Goal: Task Accomplishment & Management: Manage account settings

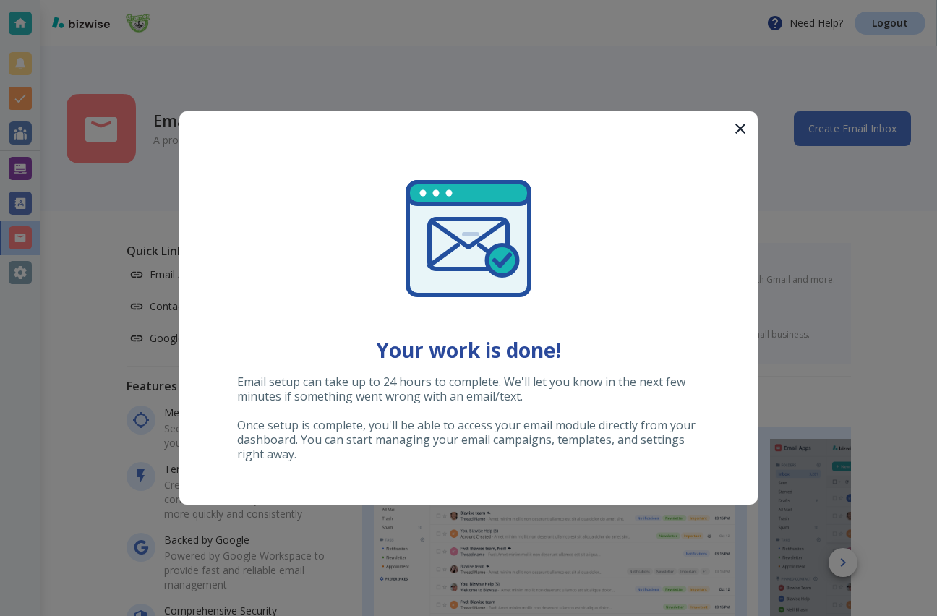
click at [744, 133] on icon "button" at bounding box center [740, 128] width 17 height 17
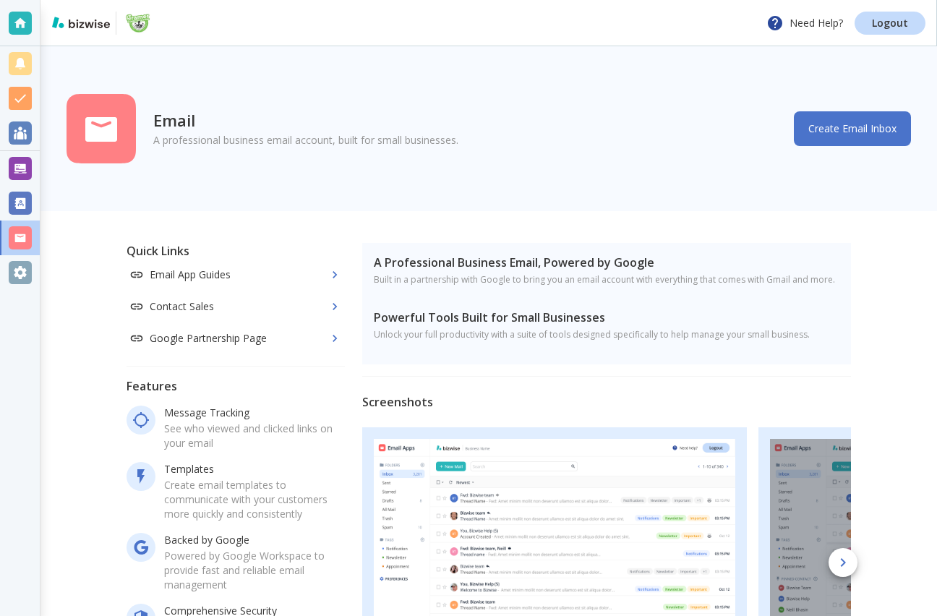
click at [22, 263] on div at bounding box center [20, 272] width 23 height 23
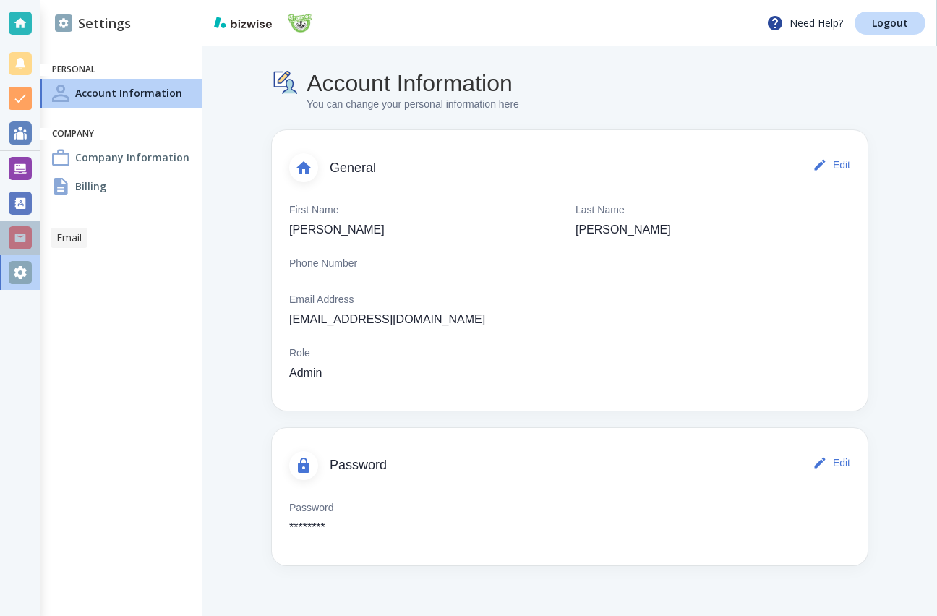
click at [25, 244] on div at bounding box center [20, 237] width 23 height 23
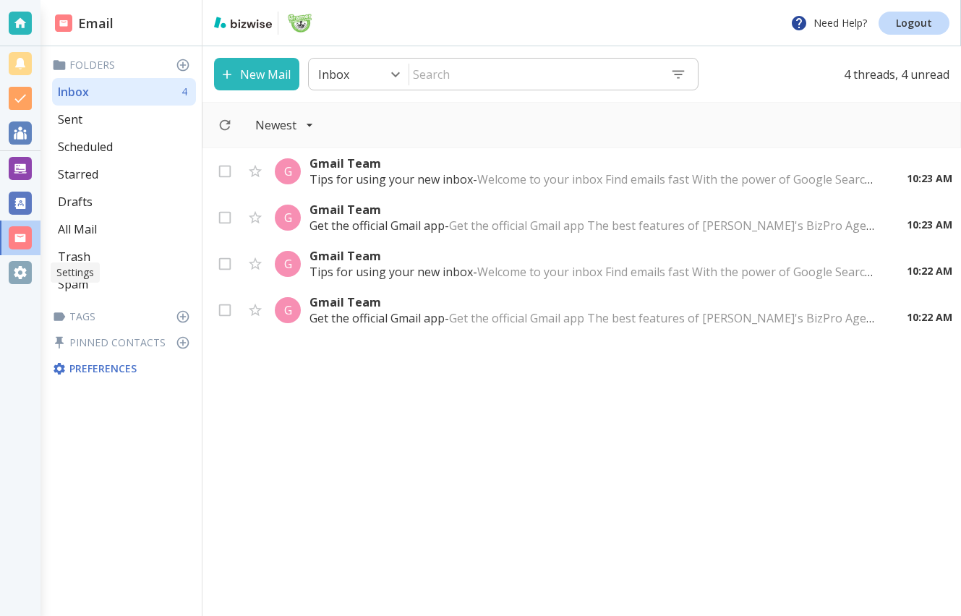
click at [14, 274] on div at bounding box center [20, 272] width 23 height 23
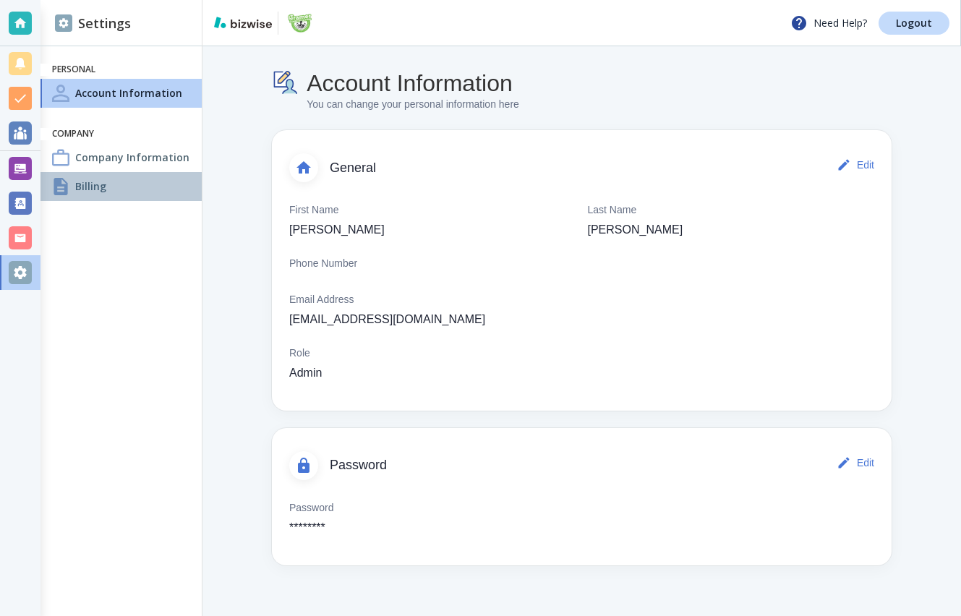
click at [149, 189] on div "Billing" at bounding box center [121, 186] width 161 height 29
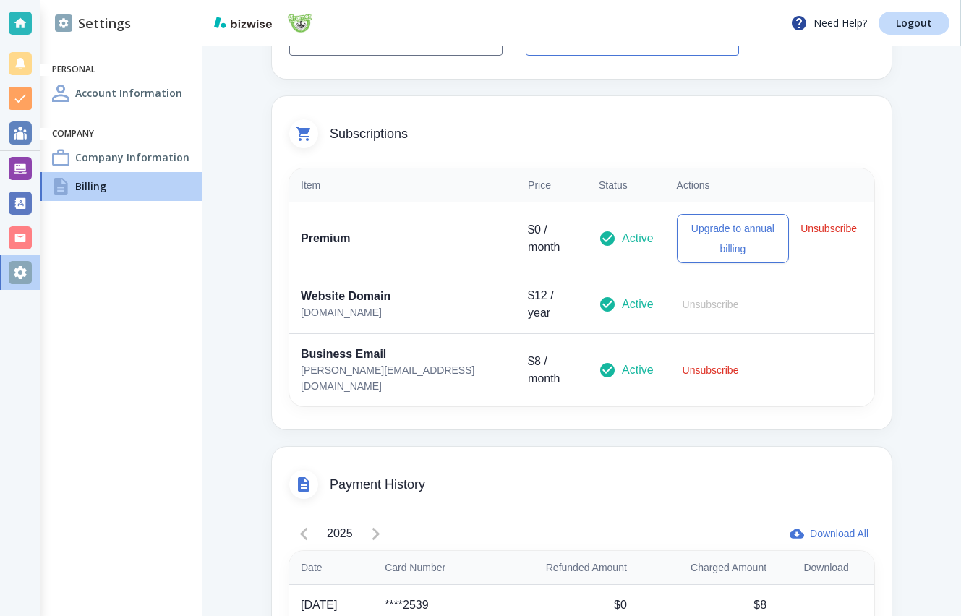
scroll to position [282, 0]
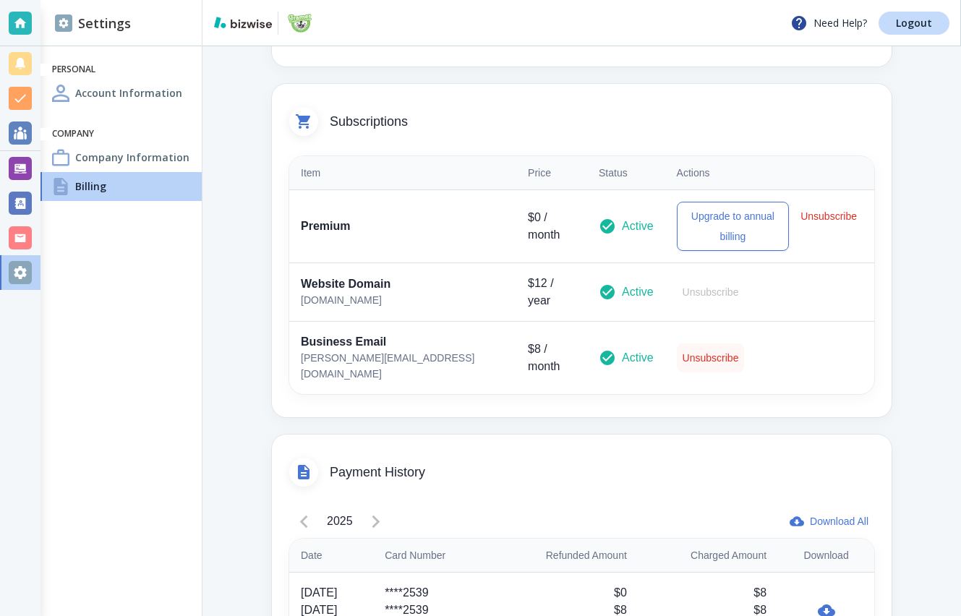
click at [687, 344] on button "Unsubscribe" at bounding box center [711, 358] width 68 height 29
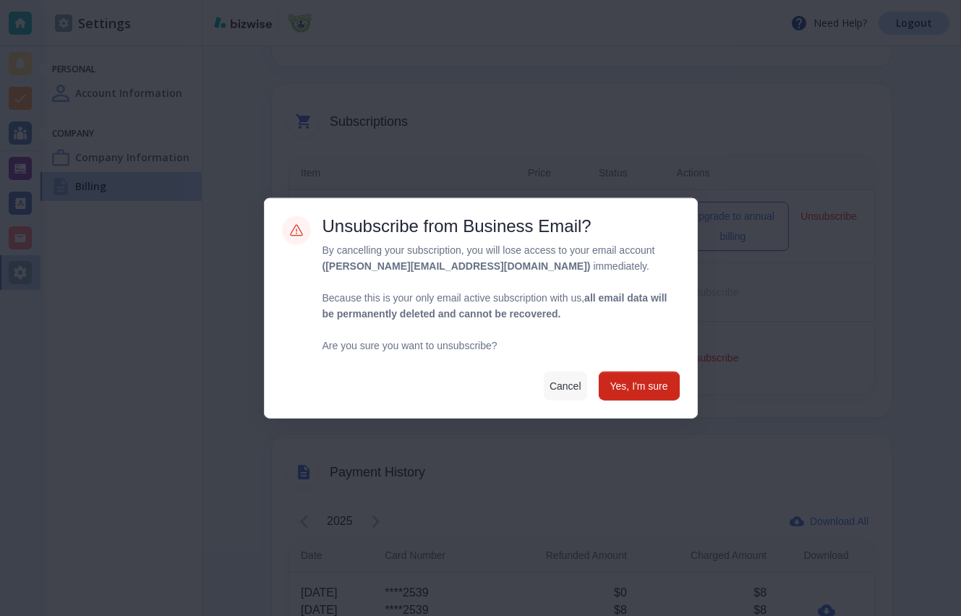
click at [553, 383] on button "Cancel" at bounding box center [565, 385] width 43 height 29
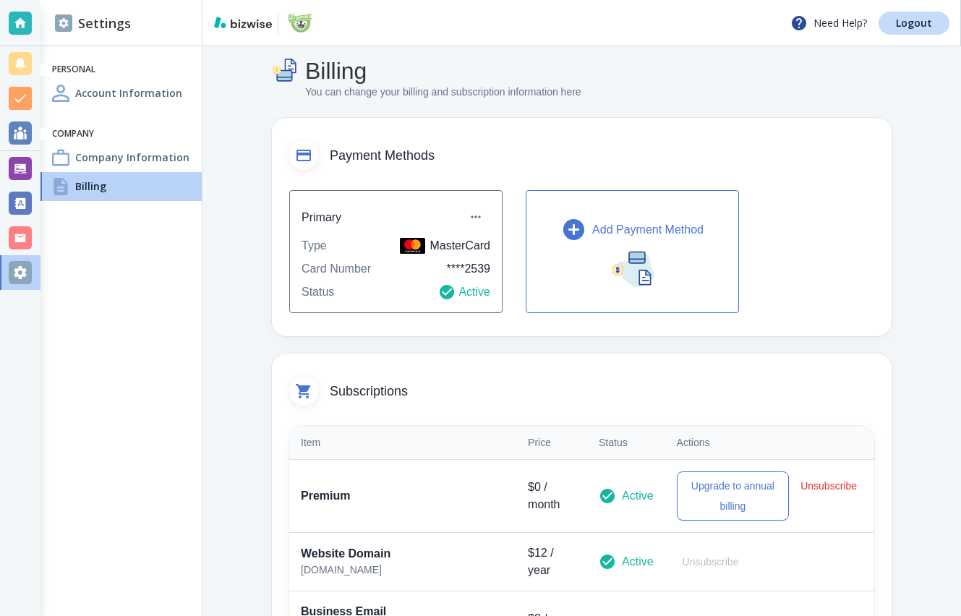
scroll to position [0, 0]
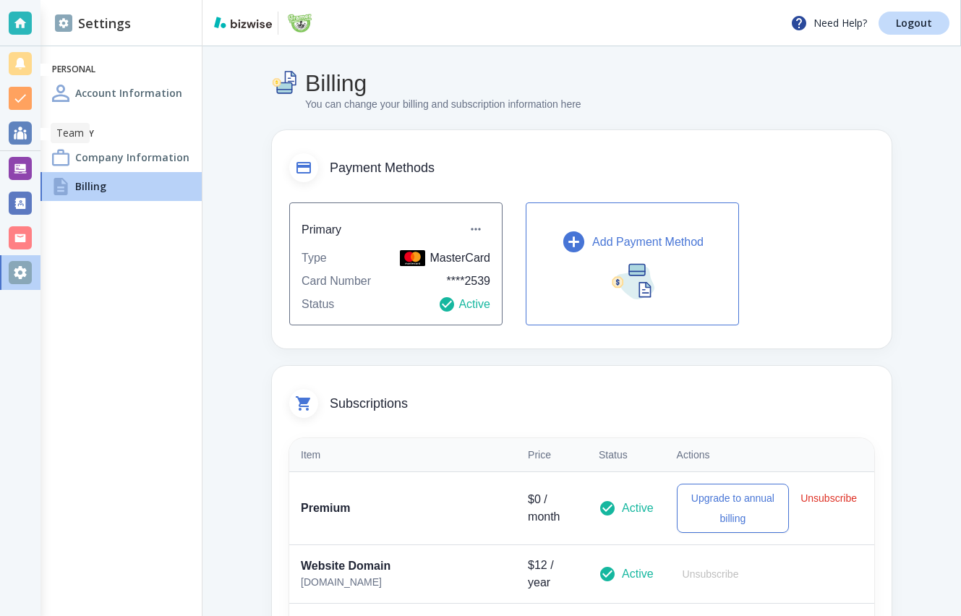
click at [12, 145] on div at bounding box center [20, 133] width 41 height 35
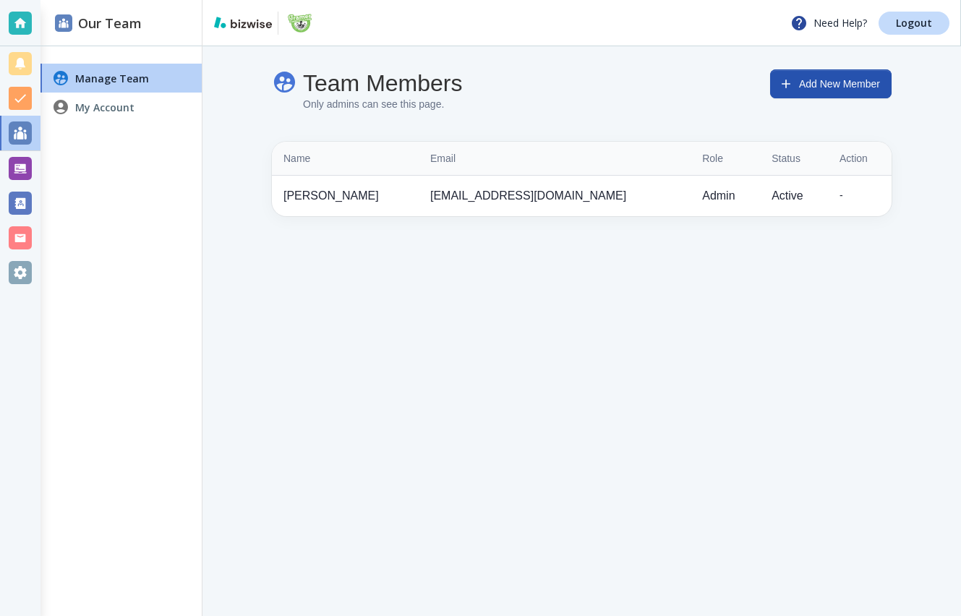
click at [830, 58] on div "Team Members Only admins can see this page. Add New Member Name Email Role Stat…" at bounding box center [582, 142] width 759 height 193
click at [822, 77] on button "Add New Member" at bounding box center [831, 83] width 122 height 29
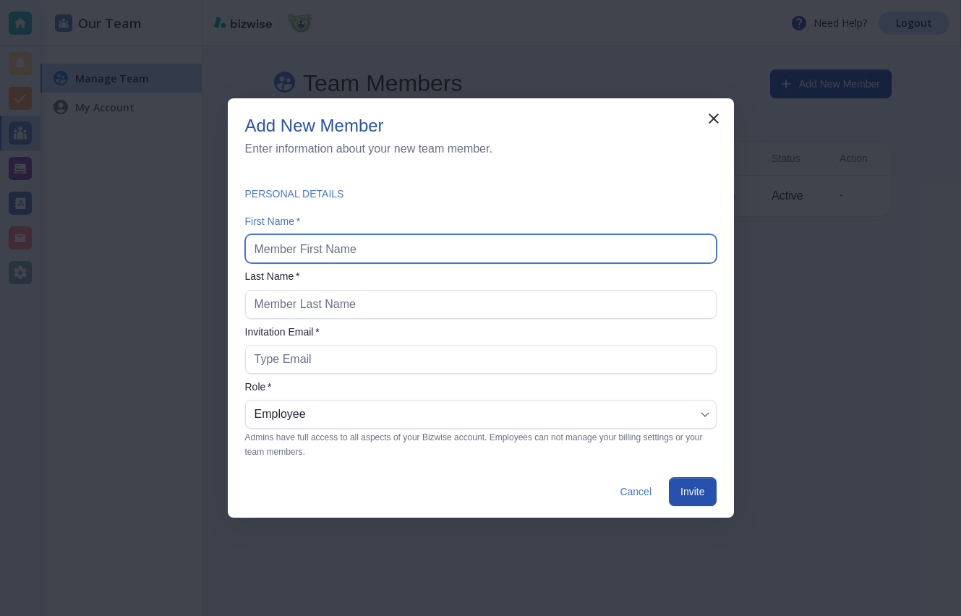
click at [377, 257] on input "text" at bounding box center [481, 248] width 453 height 27
type input "f"
type input "john"
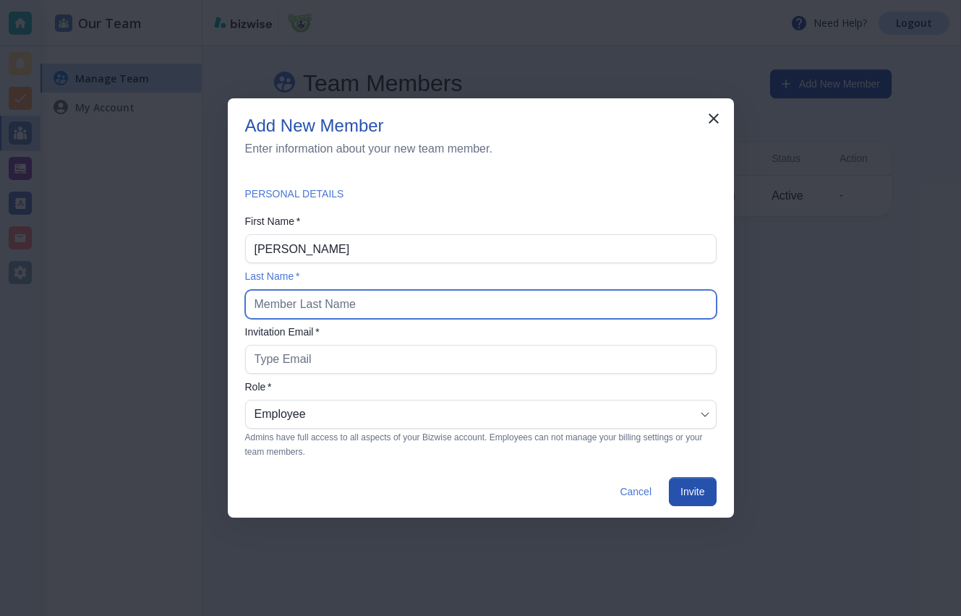
type input "s"
type input "stark"
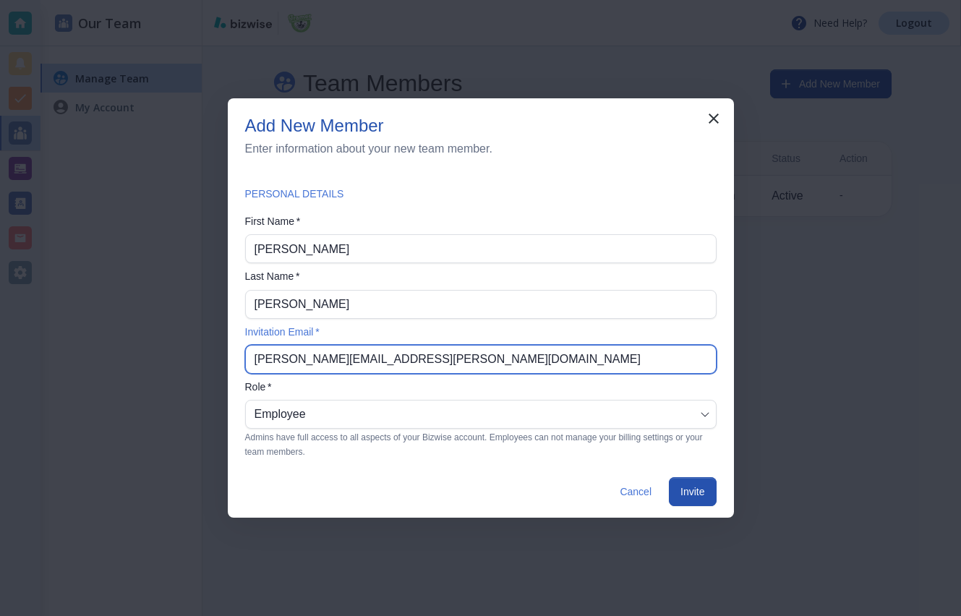
type input "antonio+john@bizwise.com"
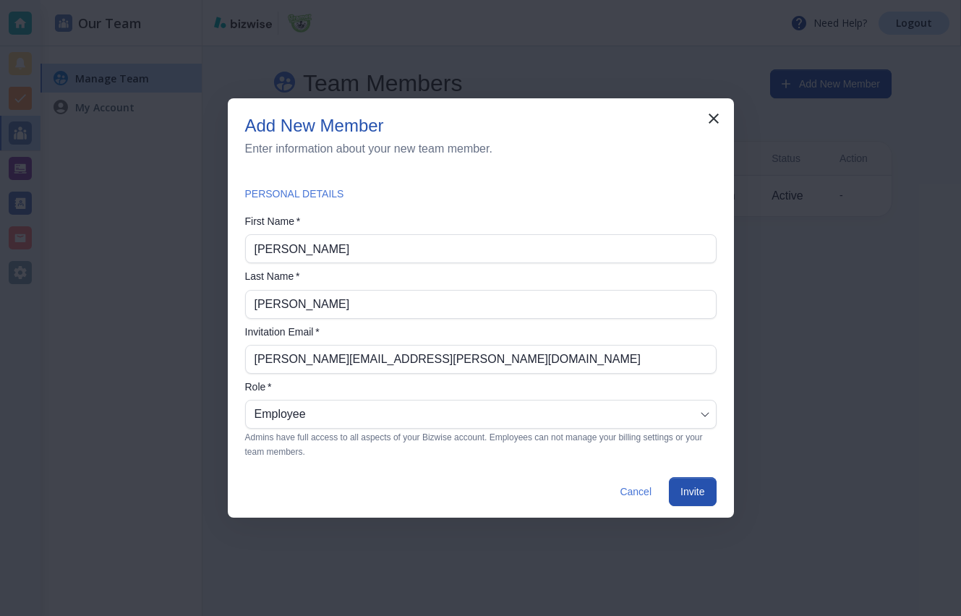
click at [637, 433] on p "Admins have full access to all aspects of your Bizwise account. Employees can n…" at bounding box center [475, 445] width 461 height 29
click at [657, 0] on body "Need Help? Logout Our Team Manage Team My Account Team Members Only admins can …" at bounding box center [480, 0] width 961 height 0
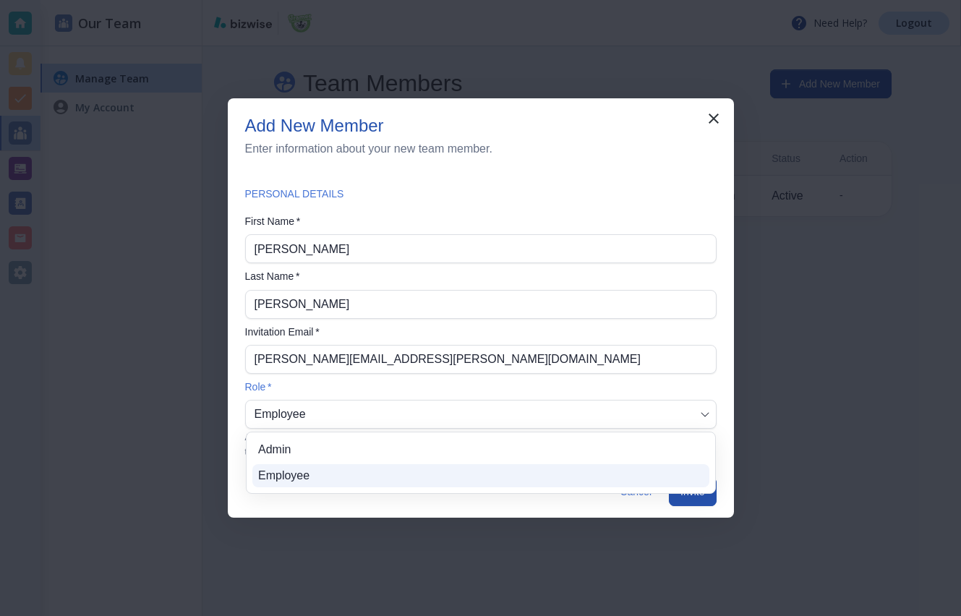
click at [630, 449] on li "Admin" at bounding box center [480, 449] width 457 height 23
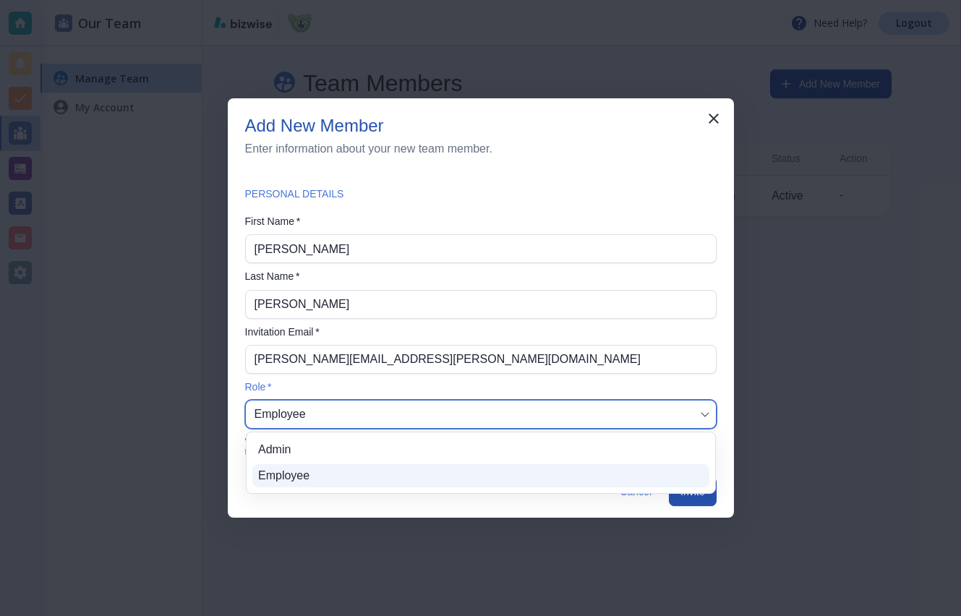
type input "ADMIN"
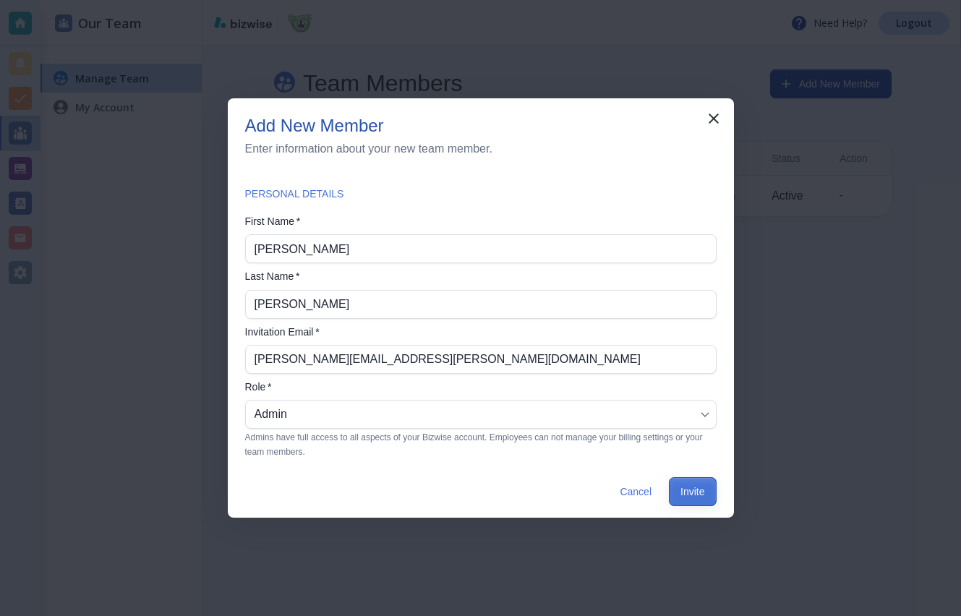
click at [709, 492] on button "Invite" at bounding box center [692, 491] width 47 height 29
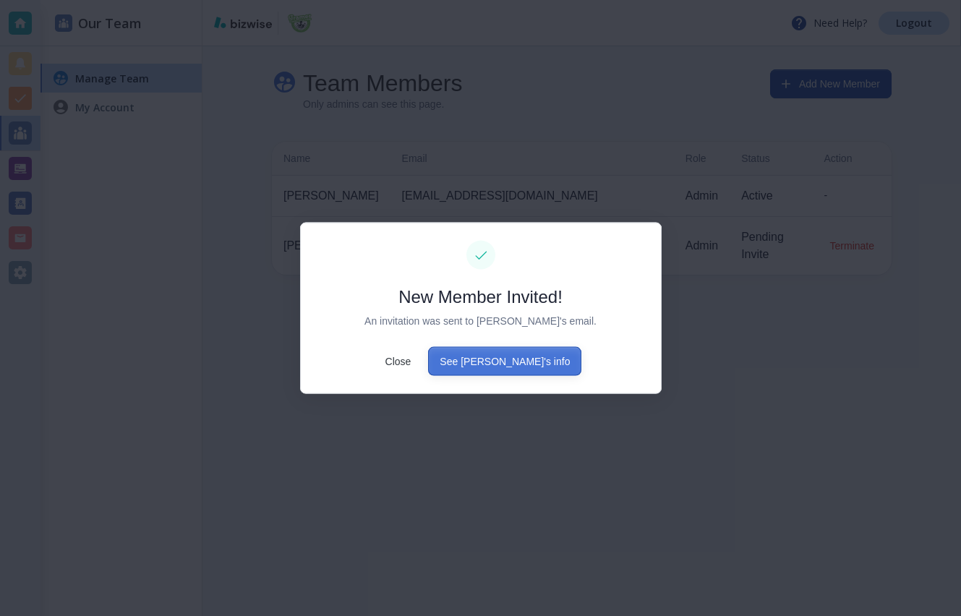
click at [523, 364] on button "See john's info" at bounding box center [504, 360] width 153 height 29
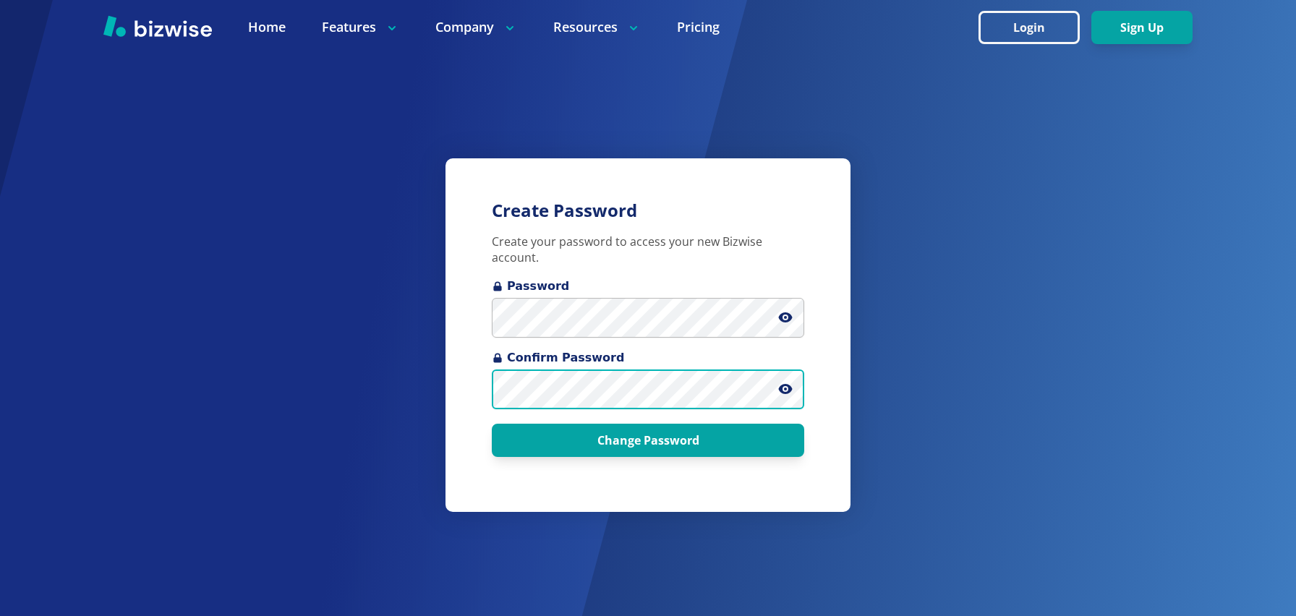
click at [492, 424] on button "Change Password" at bounding box center [648, 440] width 312 height 33
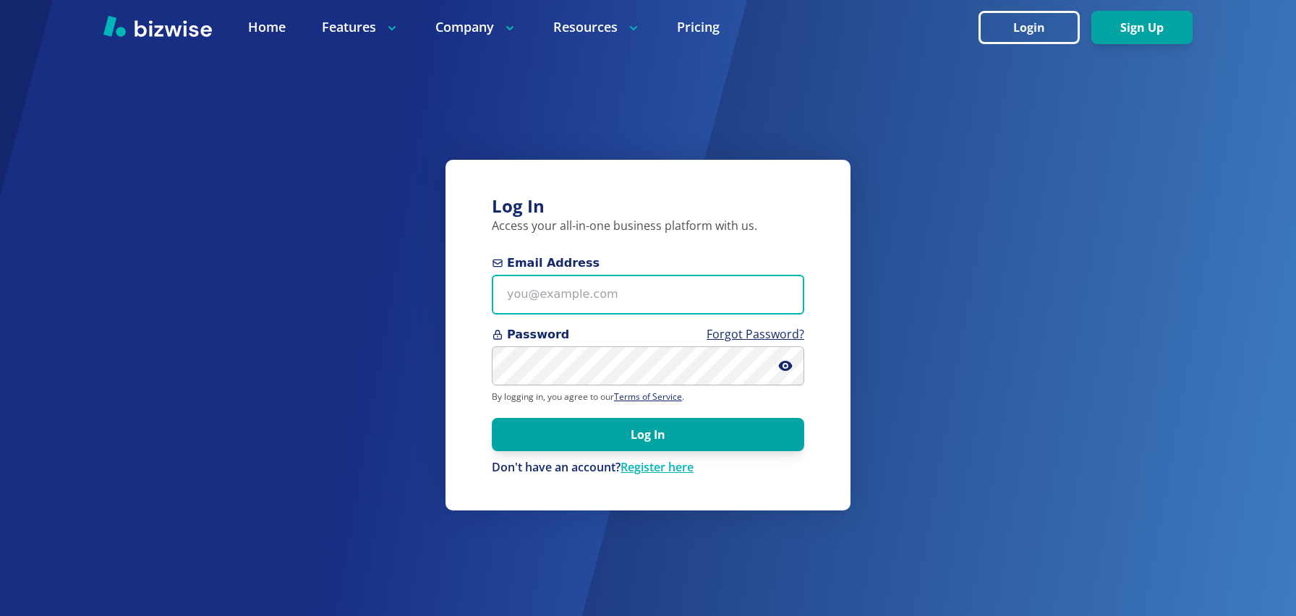
type input "[PERSON_NAME][EMAIL_ADDRESS][DOMAIN_NAME]"
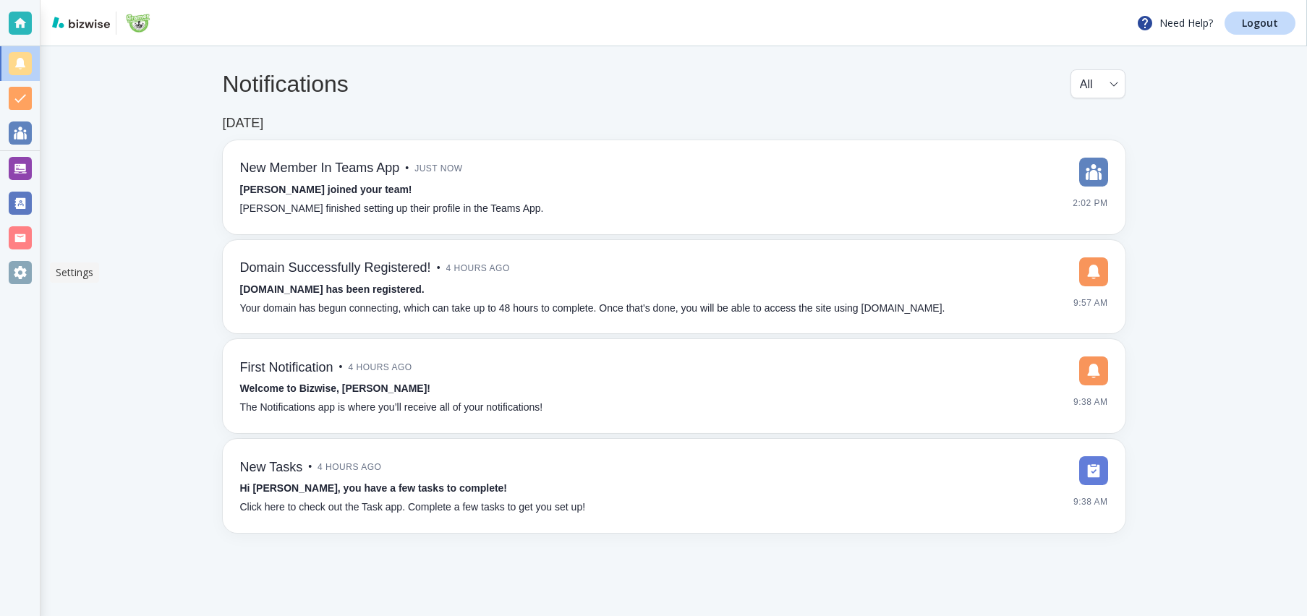
click at [17, 268] on div at bounding box center [20, 272] width 23 height 23
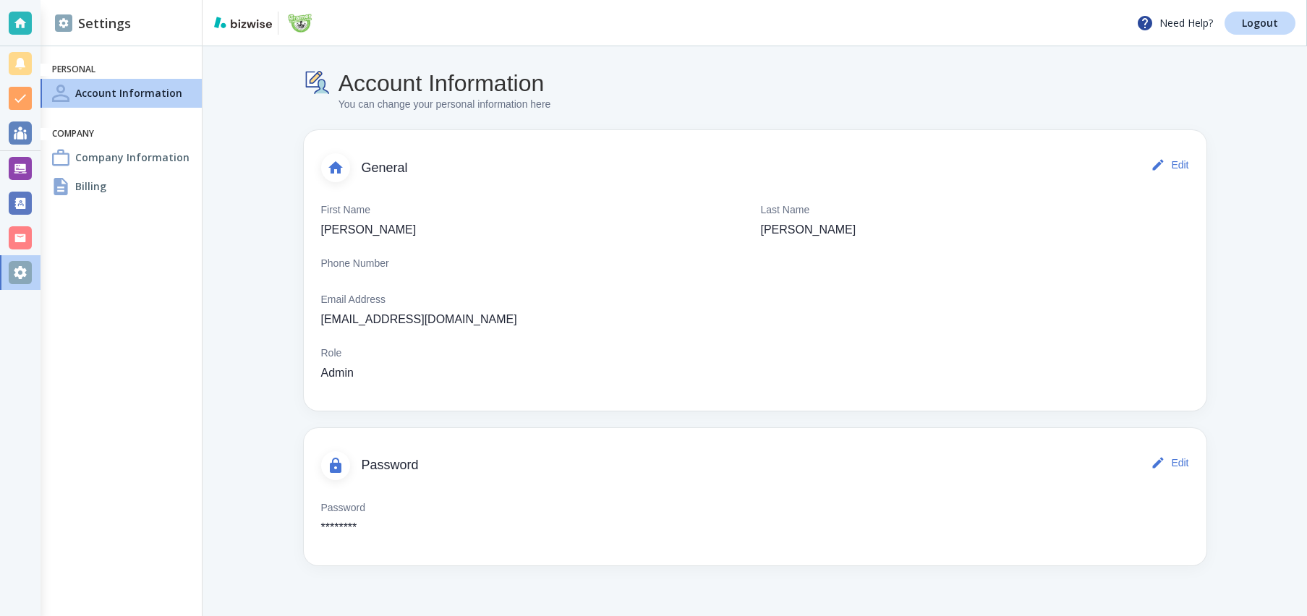
click at [88, 170] on div "Company Information" at bounding box center [121, 157] width 161 height 29
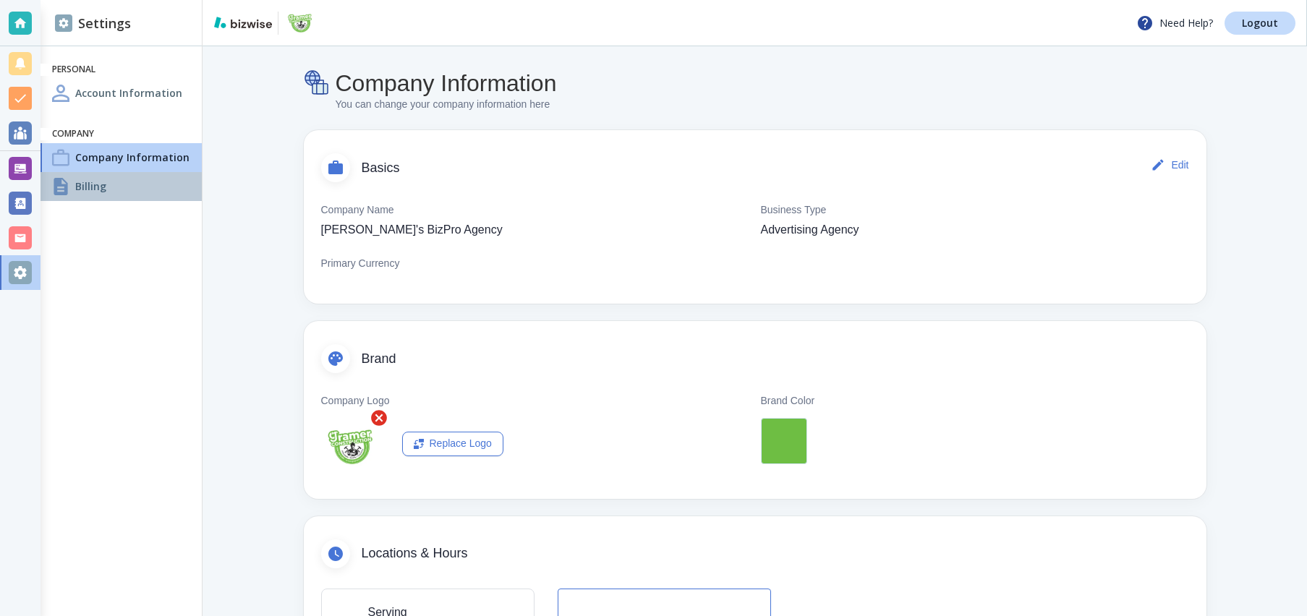
click at [77, 196] on div "Billing" at bounding box center [121, 186] width 161 height 29
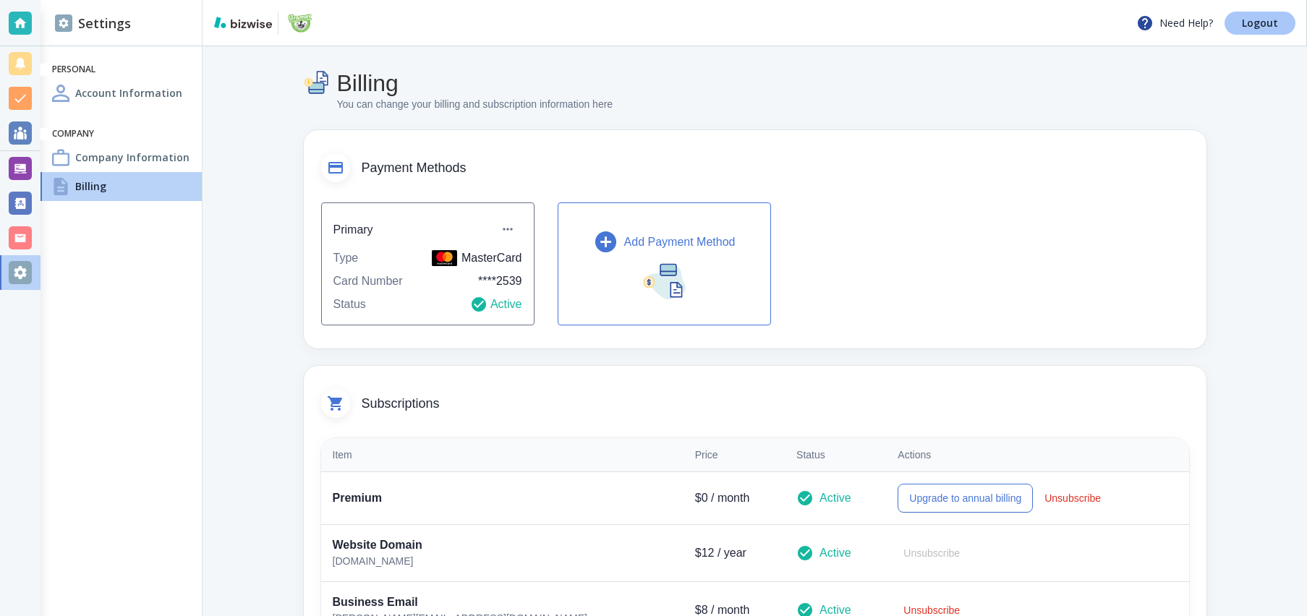
click at [1283, 27] on link "Logout" at bounding box center [1259, 23] width 71 height 23
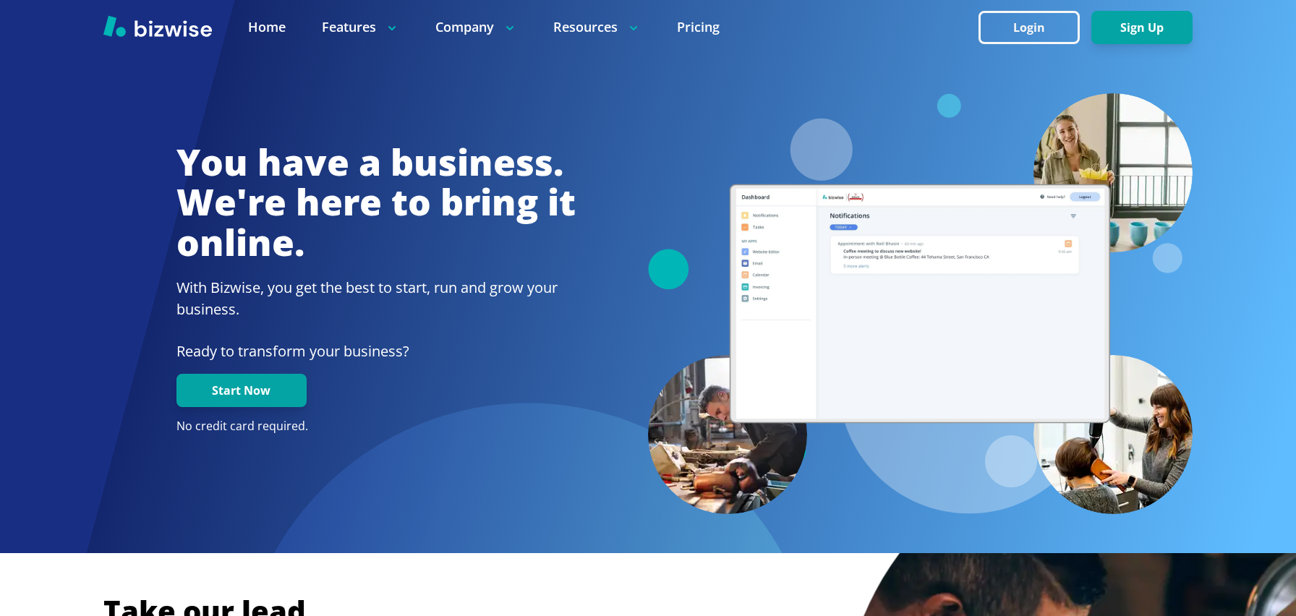
click at [1034, 27] on button "Login" at bounding box center [1029, 27] width 101 height 33
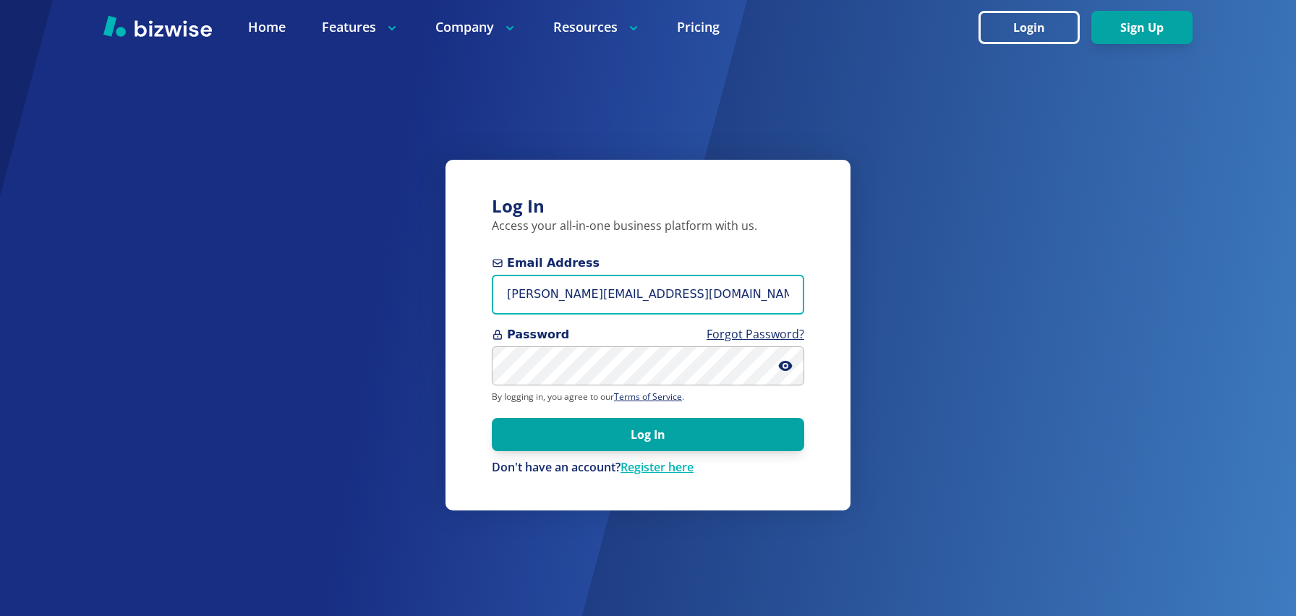
click at [625, 287] on input "antonio@bizwise.com" at bounding box center [648, 295] width 312 height 40
type input "n"
type input "antonio+john@bizwise.com"
click at [492, 418] on button "Log In" at bounding box center [648, 434] width 312 height 33
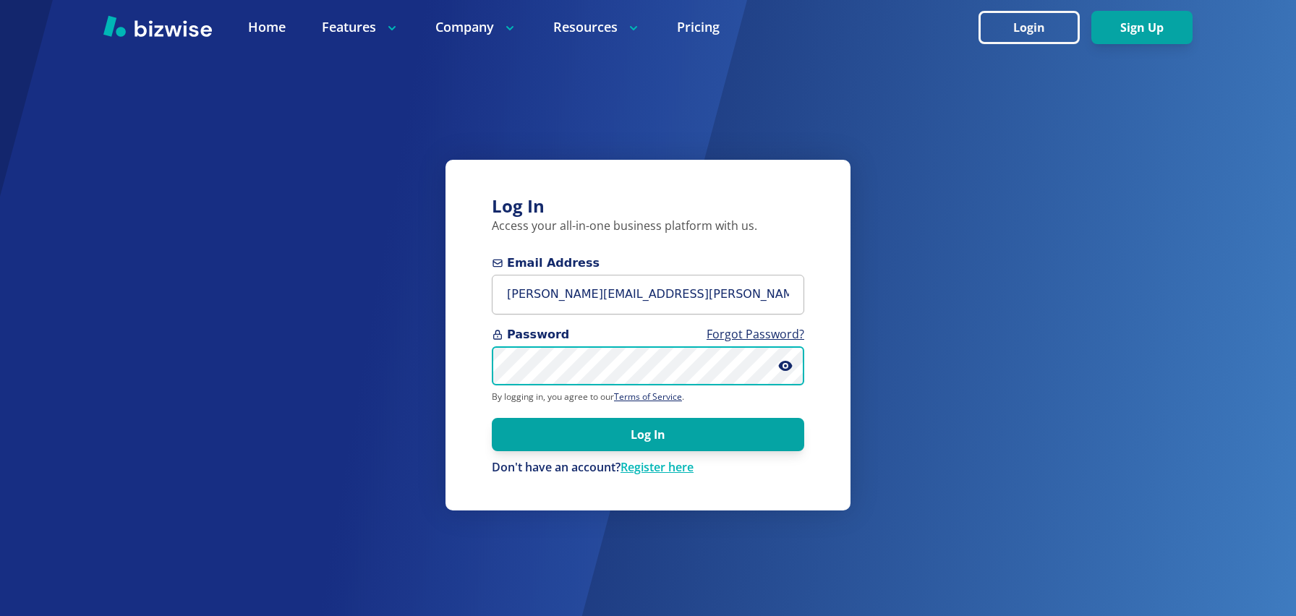
click at [492, 418] on button "Log In" at bounding box center [648, 434] width 312 height 33
